Goal: Information Seeking & Learning: Learn about a topic

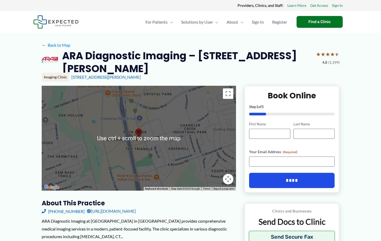
click at [220, 206] on h3 "About this practice" at bounding box center [139, 203] width 194 height 8
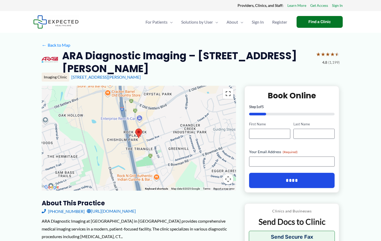
click at [230, 97] on button "Toggle fullscreen view" at bounding box center [228, 93] width 10 height 10
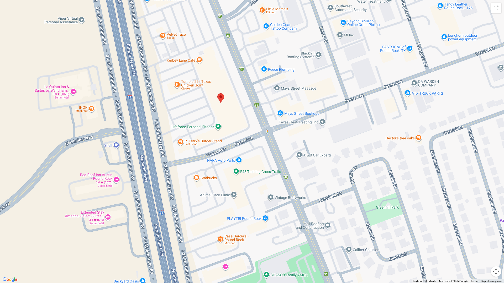
click at [222, 98] on img at bounding box center [220, 98] width 7 height 10
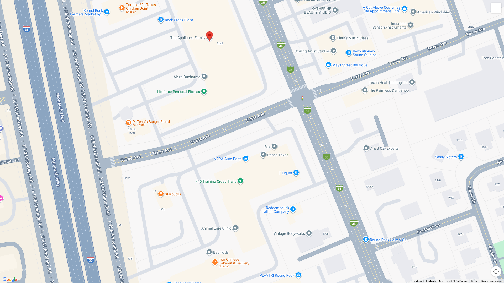
drag, startPoint x: 199, startPoint y: 36, endPoint x: 211, endPoint y: 37, distance: 11.9
click at [211, 37] on img at bounding box center [209, 36] width 7 height 10
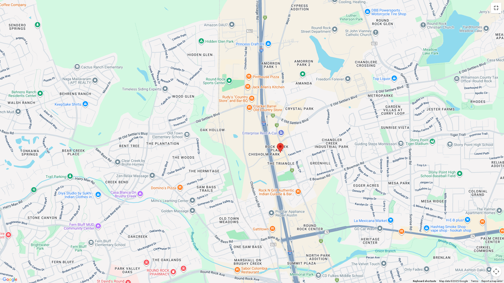
click at [381, 8] on button "Toggle fullscreen view" at bounding box center [496, 8] width 10 height 10
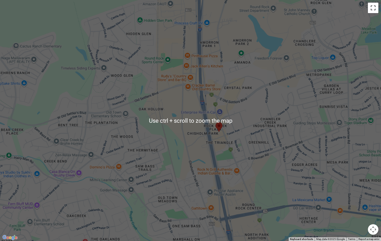
scroll to position [52, 0]
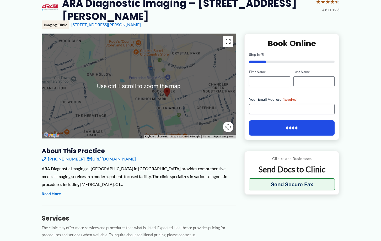
drag, startPoint x: 227, startPoint y: 40, endPoint x: 300, endPoint y: 75, distance: 80.2
click at [227, 40] on button "Toggle fullscreen view" at bounding box center [228, 41] width 10 height 10
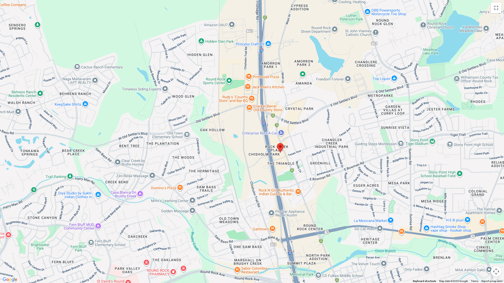
click at [286, 159] on div at bounding box center [252, 141] width 504 height 283
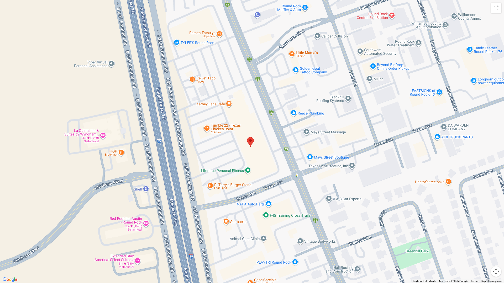
drag, startPoint x: 317, startPoint y: 97, endPoint x: 355, endPoint y: 221, distance: 130.0
click at [355, 221] on div at bounding box center [252, 141] width 504 height 283
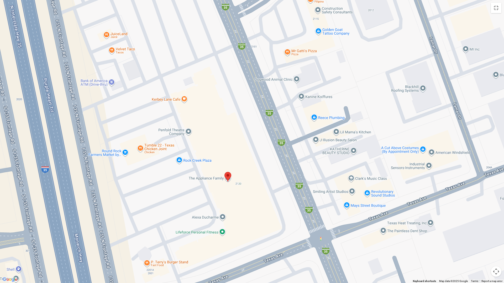
drag, startPoint x: 289, startPoint y: 154, endPoint x: 368, endPoint y: 256, distance: 128.7
click at [368, 241] on div at bounding box center [252, 141] width 504 height 283
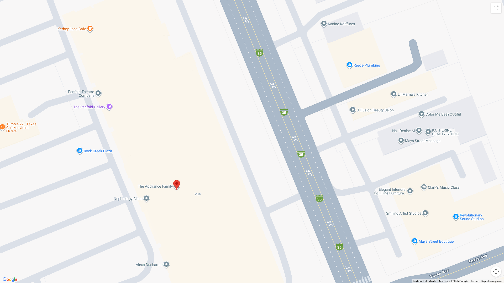
drag, startPoint x: 316, startPoint y: 180, endPoint x: 371, endPoint y: 225, distance: 71.6
click at [371, 225] on div at bounding box center [252, 141] width 504 height 283
click at [174, 188] on img at bounding box center [176, 185] width 7 height 10
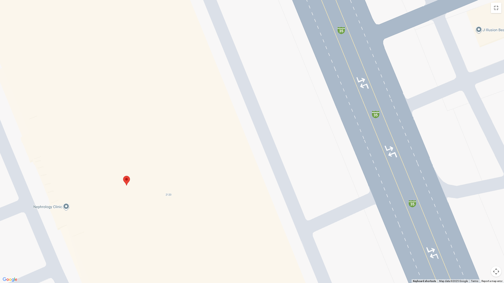
click at [126, 181] on img at bounding box center [126, 181] width 7 height 10
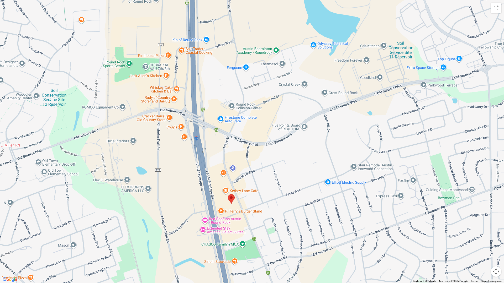
click at [381, 8] on button "Toggle fullscreen view" at bounding box center [496, 8] width 10 height 10
